Goal: Information Seeking & Learning: Learn about a topic

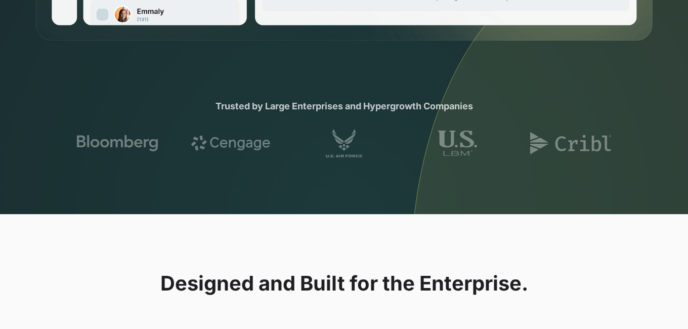
scroll to position [638, 0]
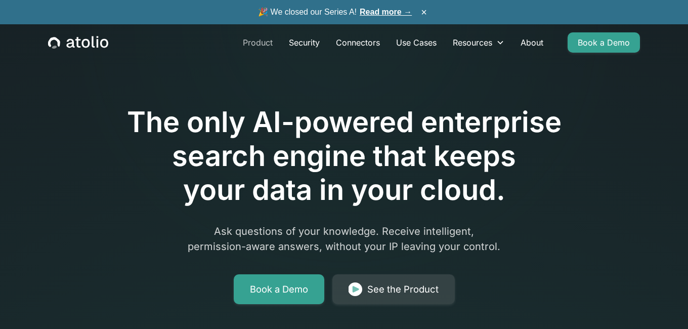
click at [255, 41] on link "Product" at bounding box center [258, 42] width 46 height 20
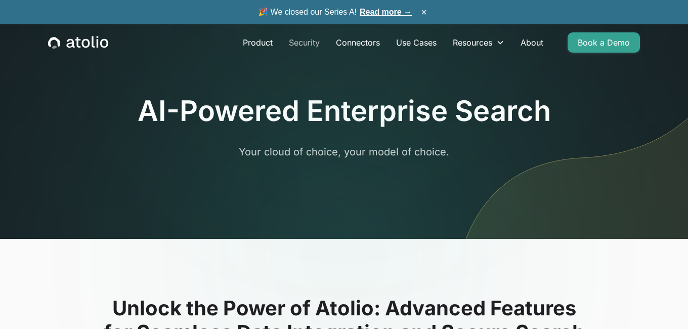
click at [307, 43] on link "Security" at bounding box center [304, 42] width 47 height 20
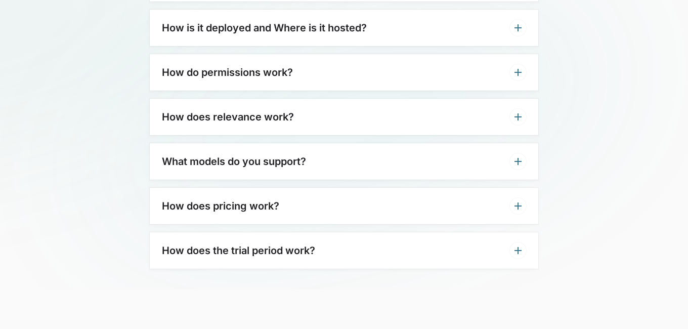
scroll to position [2501, 0]
click at [502, 58] on div "How do permissions work?" at bounding box center [344, 73] width 389 height 36
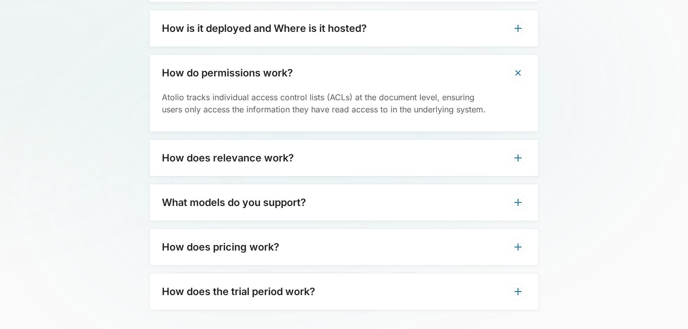
click at [471, 211] on div "What models do you support?" at bounding box center [344, 202] width 389 height 36
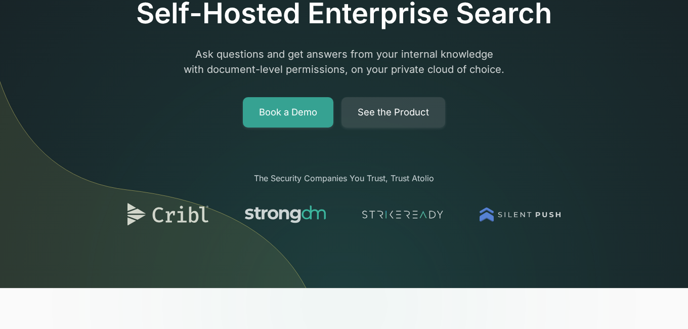
scroll to position [0, 0]
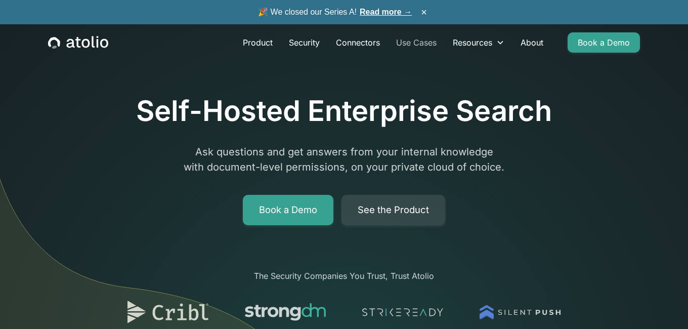
click at [417, 43] on link "Use Cases" at bounding box center [416, 42] width 57 height 20
